Goal: Task Accomplishment & Management: Complete application form

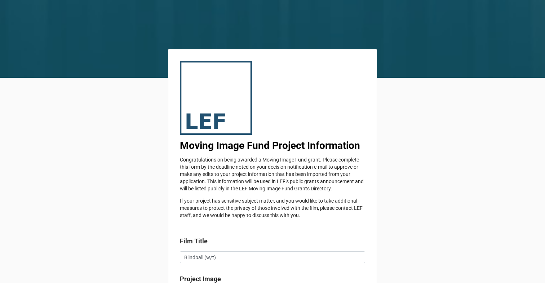
type textarea "x"
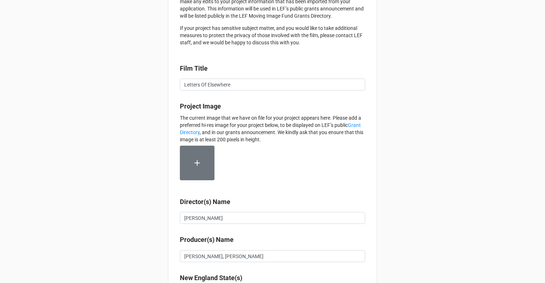
type textarea "x"
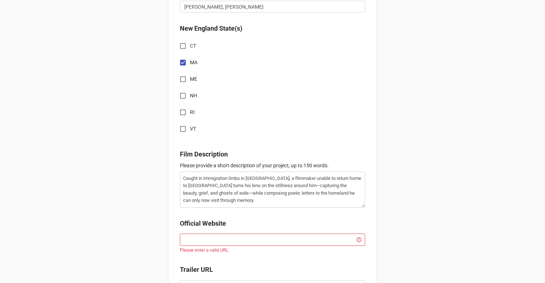
scroll to position [545, 0]
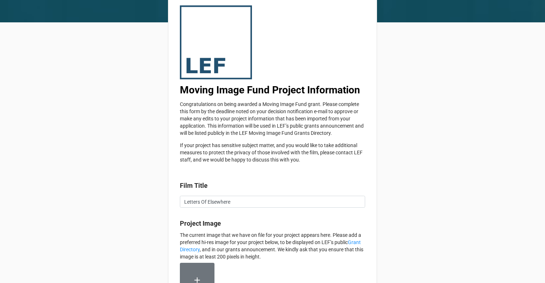
scroll to position [92, 0]
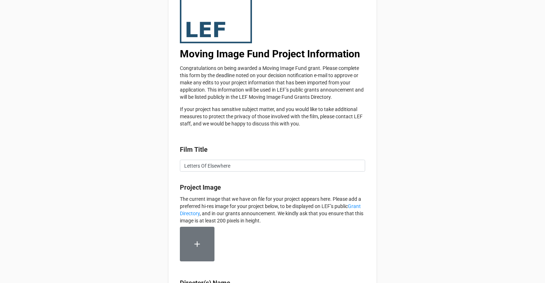
type textarea "x"
